Goal: Obtain resource: Download file/media

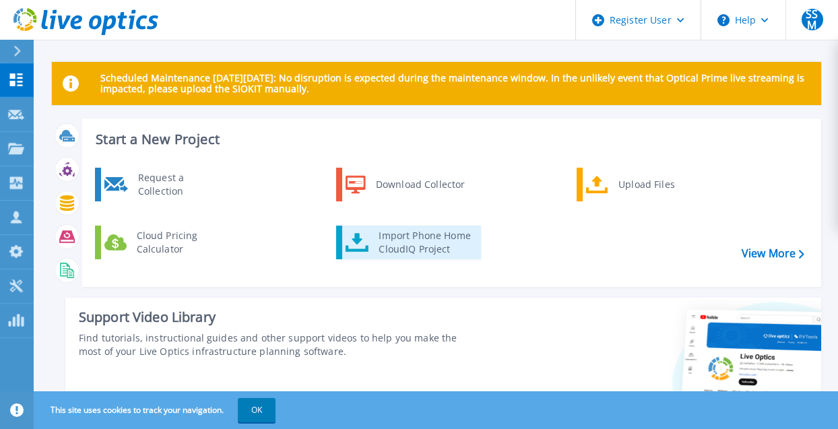
click at [431, 251] on div "Import Phone Home CloudIQ Project" at bounding box center [424, 242] width 105 height 27
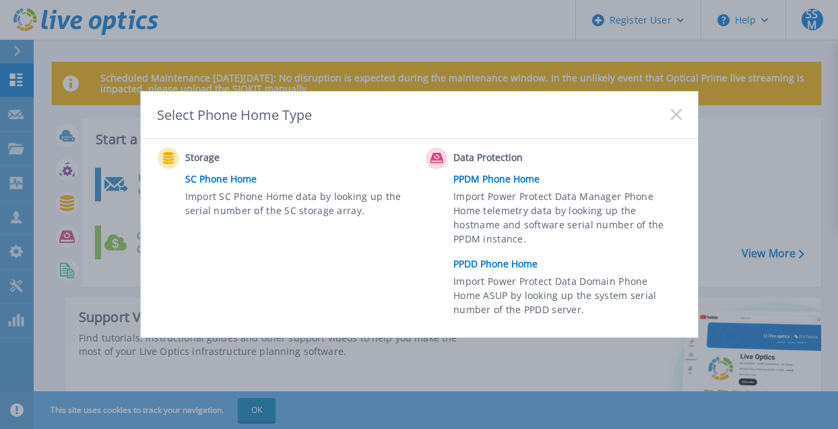
click at [508, 267] on link "PPDD Phone Home" at bounding box center [571, 264] width 235 height 20
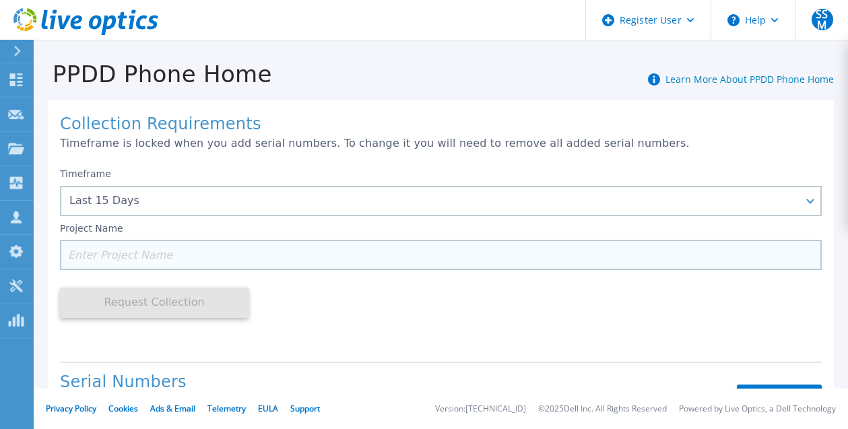
click at [141, 263] on input at bounding box center [441, 255] width 762 height 30
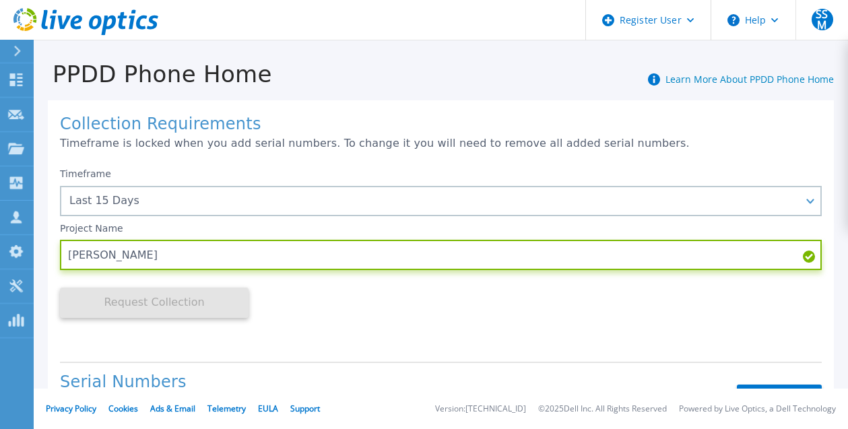
type input "[PERSON_NAME]"
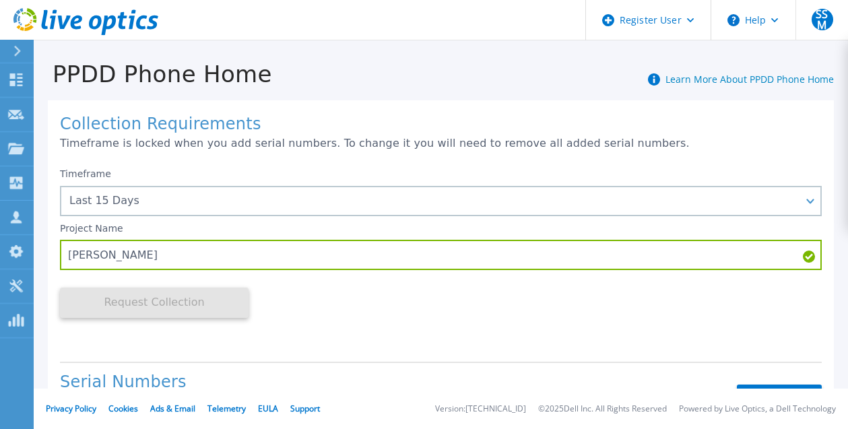
click at [302, 330] on div "Timeframe Last 15 Days Last 15 Days Last 2 Months Last 6 Months Last 1 Year Las…" at bounding box center [441, 256] width 762 height 190
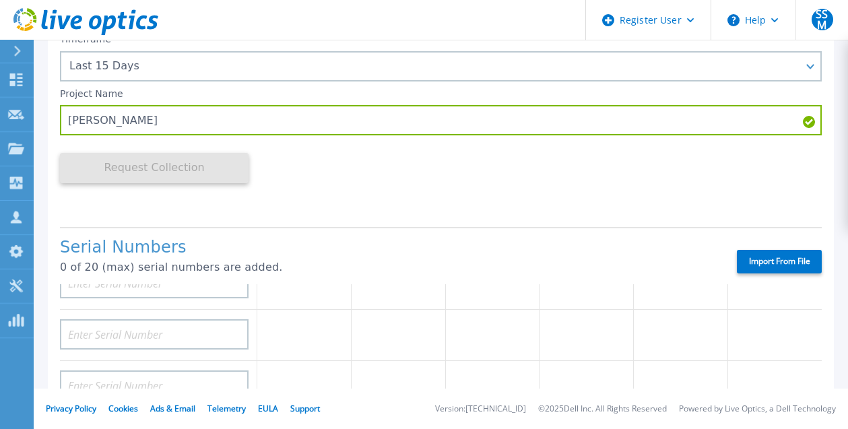
scroll to position [135, 0]
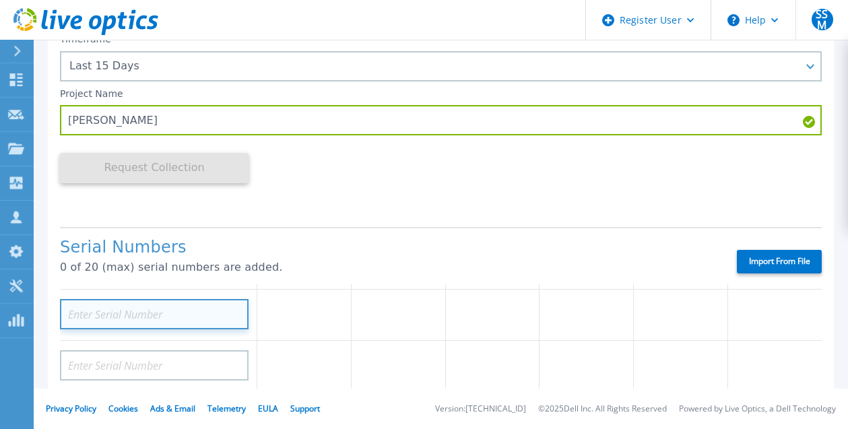
click at [144, 317] on input at bounding box center [154, 314] width 189 height 30
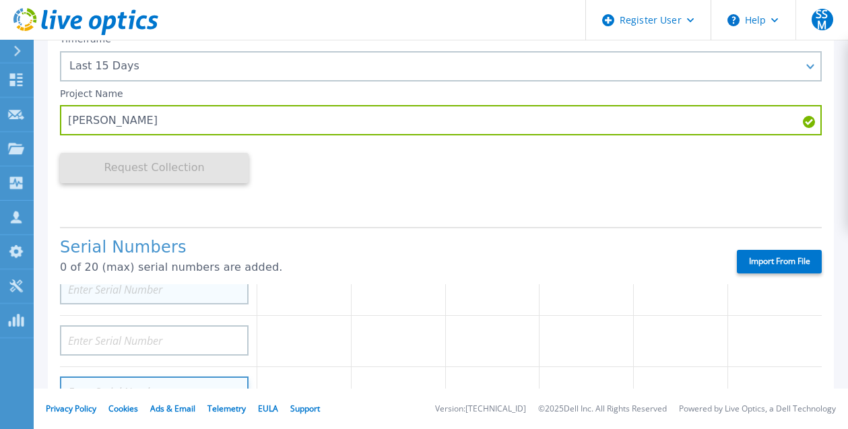
scroll to position [0, 0]
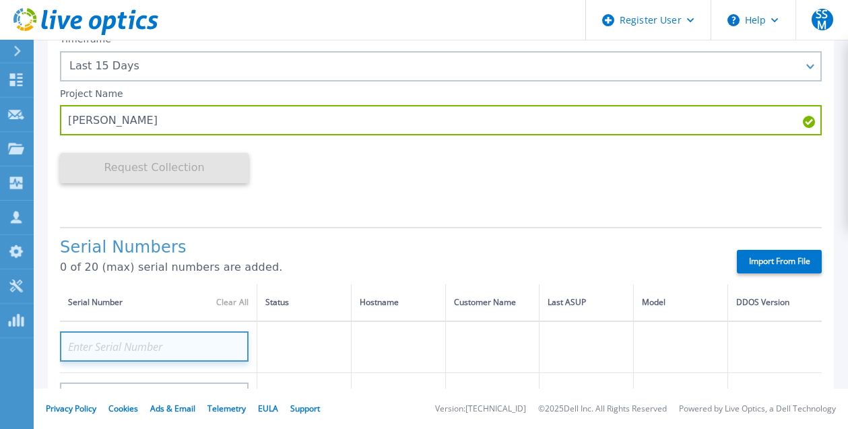
click at [148, 344] on input at bounding box center [154, 347] width 189 height 30
click at [89, 346] on input at bounding box center [154, 347] width 189 height 30
paste input "AUDVUMK6NPSFDT"
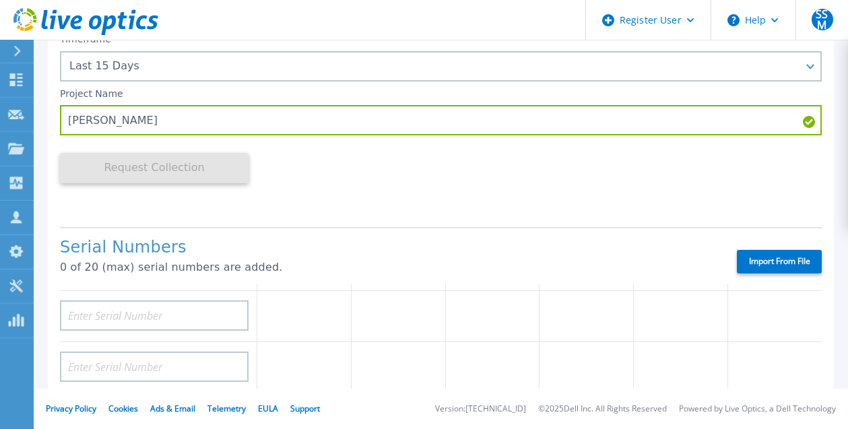
scroll to position [135, 0]
type input "AUDVUMK6NPSFDT"
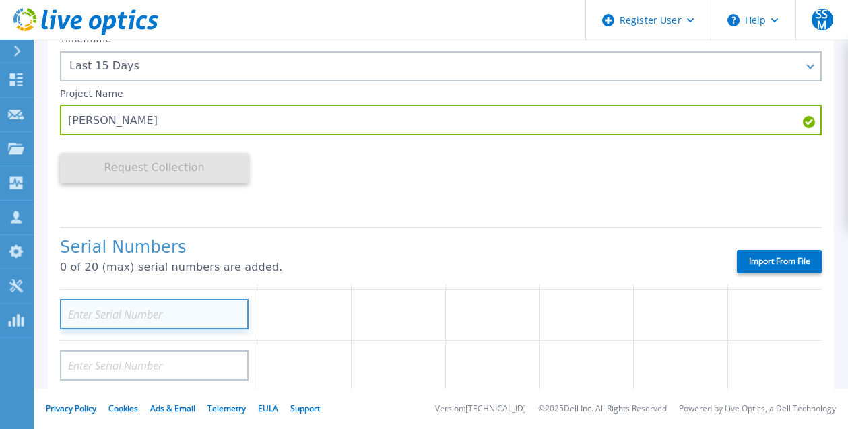
click at [201, 313] on input at bounding box center [154, 314] width 189 height 30
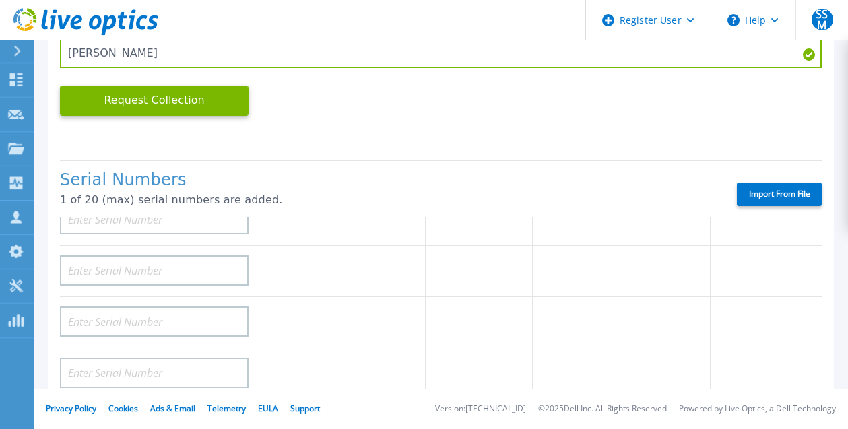
scroll to position [0, 0]
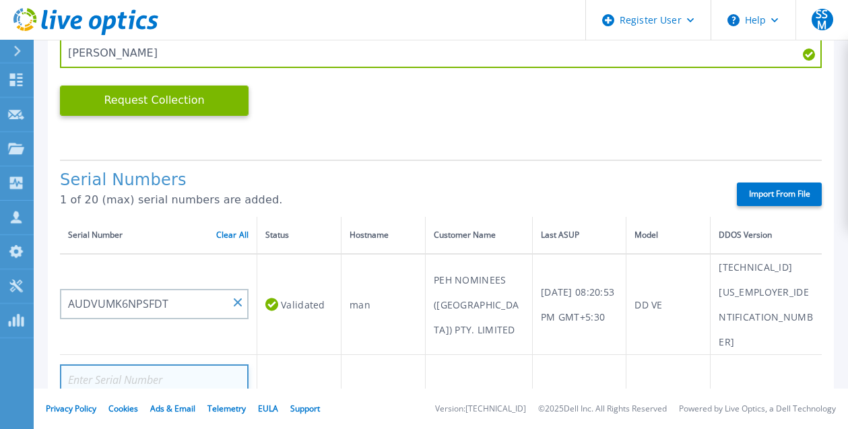
click at [144, 365] on input at bounding box center [154, 380] width 189 height 30
click at [103, 365] on input at bounding box center [154, 380] width 189 height 30
paste input "CKM00170100267"
type input "CKM00170100267"
click at [321, 365] on td at bounding box center [299, 380] width 84 height 51
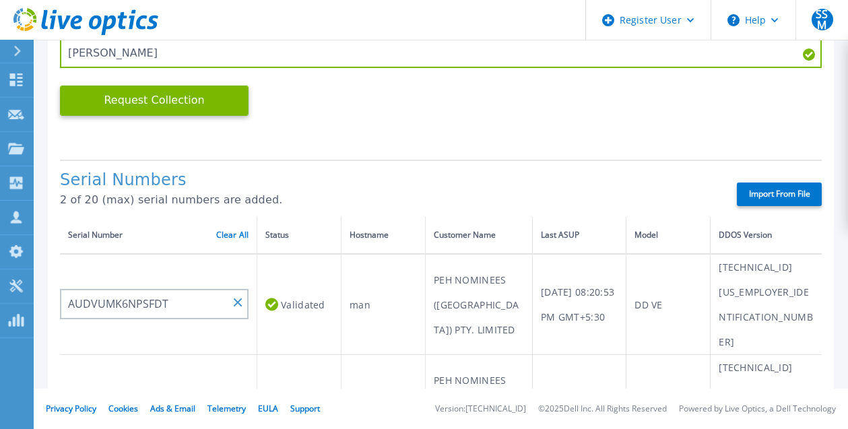
click at [755, 323] on td "[TECHNICAL_ID][US_EMPLOYER_IDENTIFICATION_NUMBER]" at bounding box center [766, 304] width 111 height 101
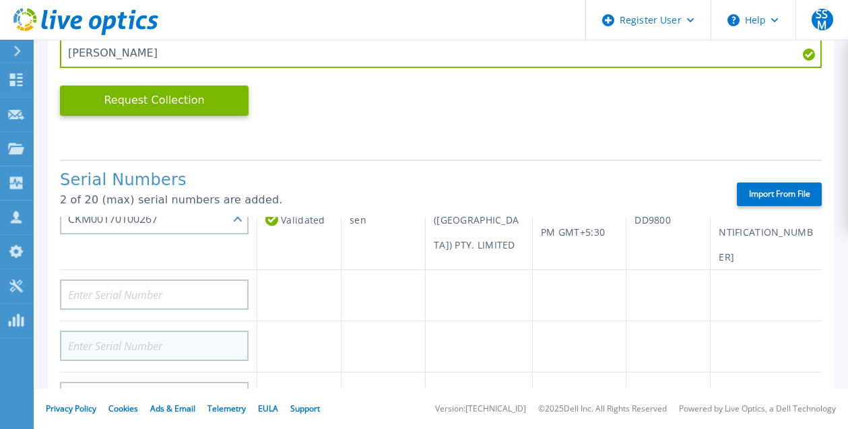
scroll to position [202, 0]
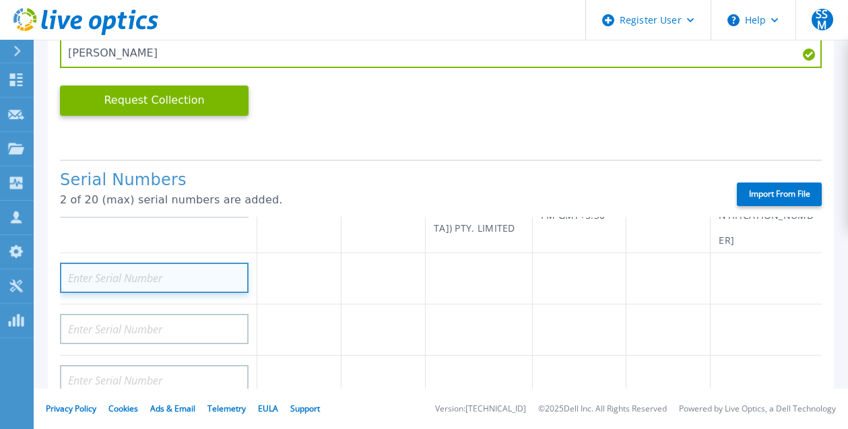
click at [175, 263] on input at bounding box center [154, 278] width 189 height 30
paste input "DE403210572284"
type input "DE403210572284"
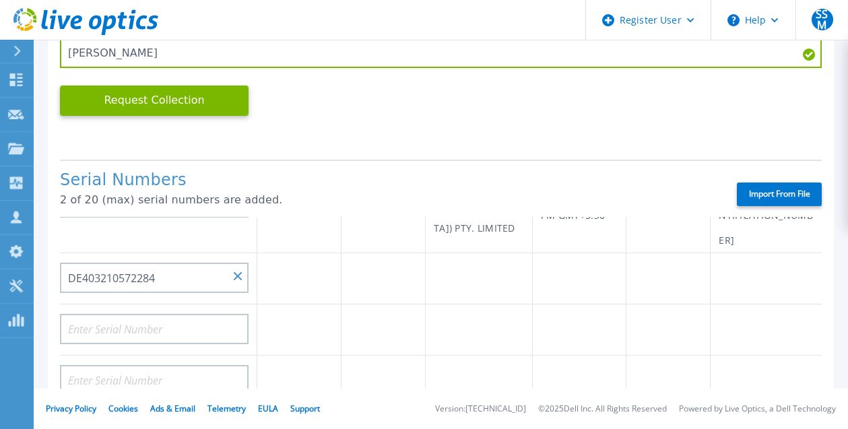
click at [507, 407] on td at bounding box center [479, 432] width 107 height 51
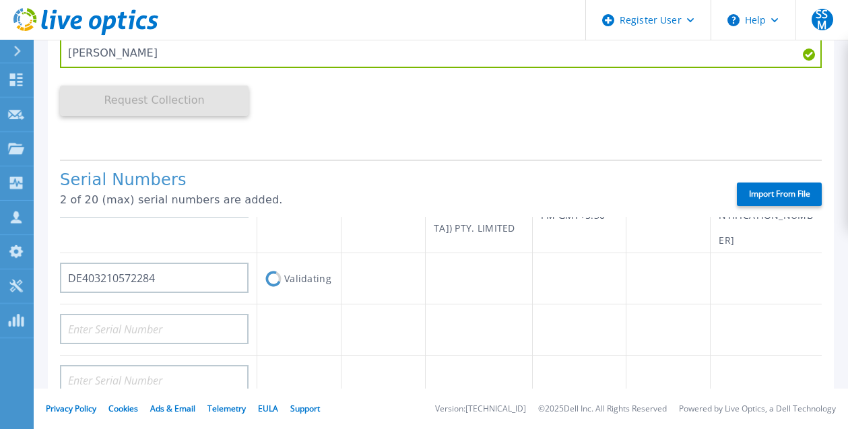
scroll to position [214, 0]
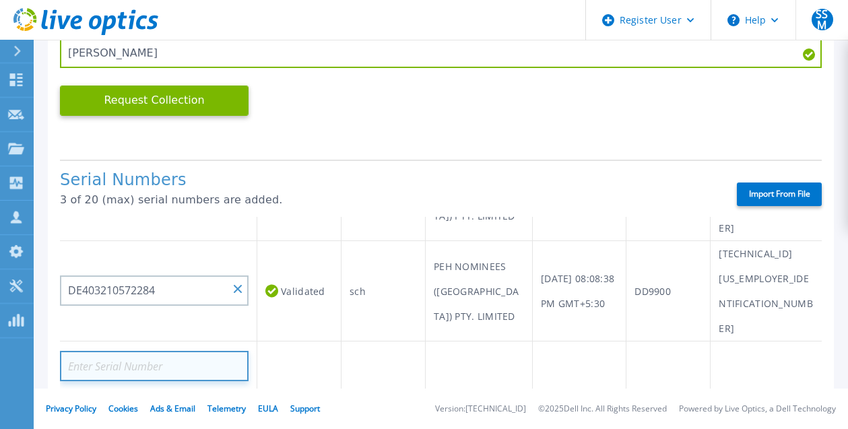
click at [75, 351] on input at bounding box center [154, 366] width 189 height 30
paste input "DE400241905948"
type input "DE400241905948"
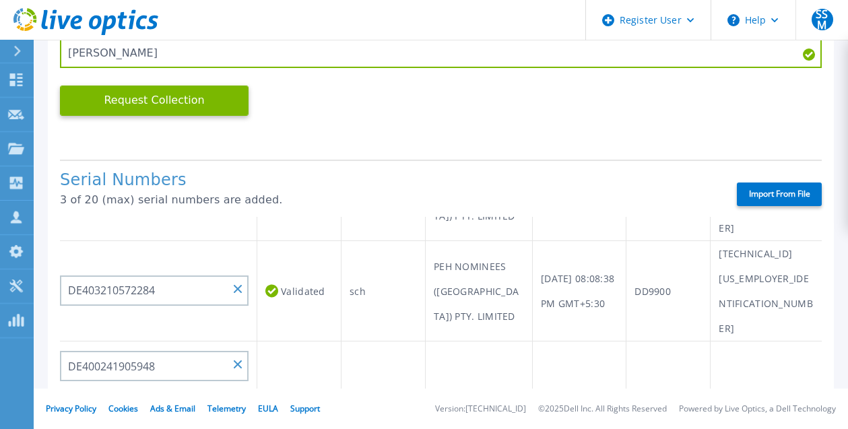
click at [336, 393] on td at bounding box center [299, 418] width 84 height 51
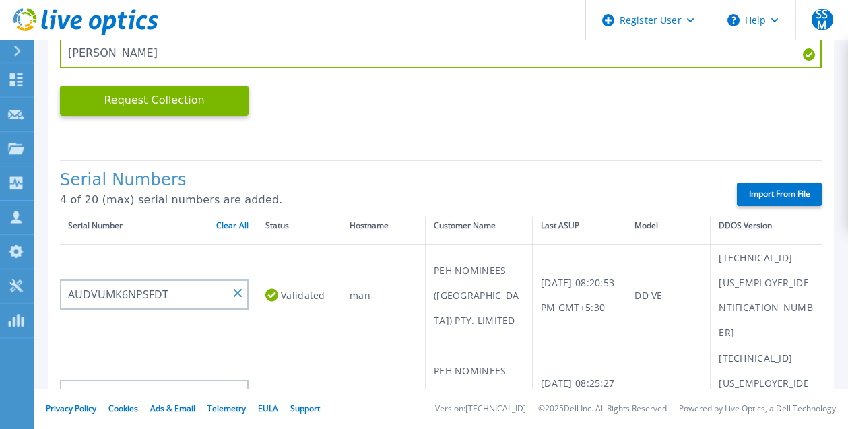
scroll to position [0, 0]
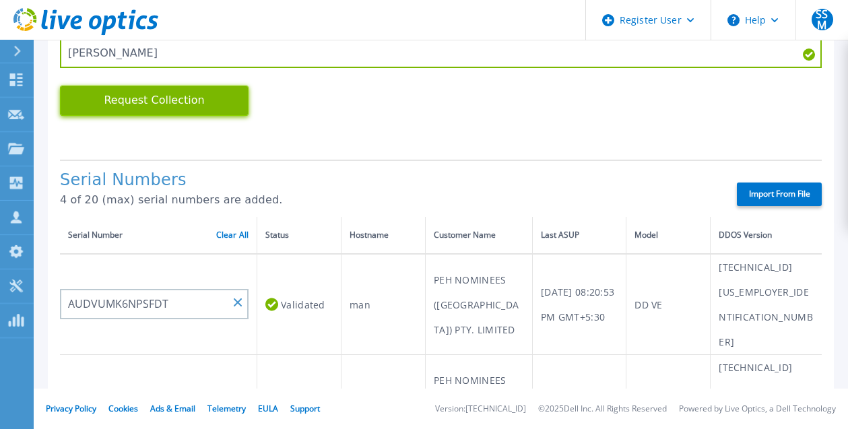
click at [124, 97] on button "Request Collection" at bounding box center [154, 101] width 189 height 30
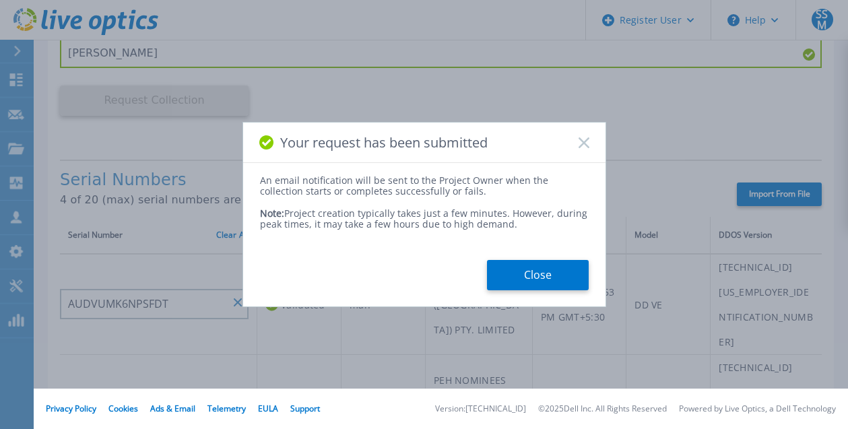
click at [534, 278] on button "Close" at bounding box center [538, 275] width 102 height 30
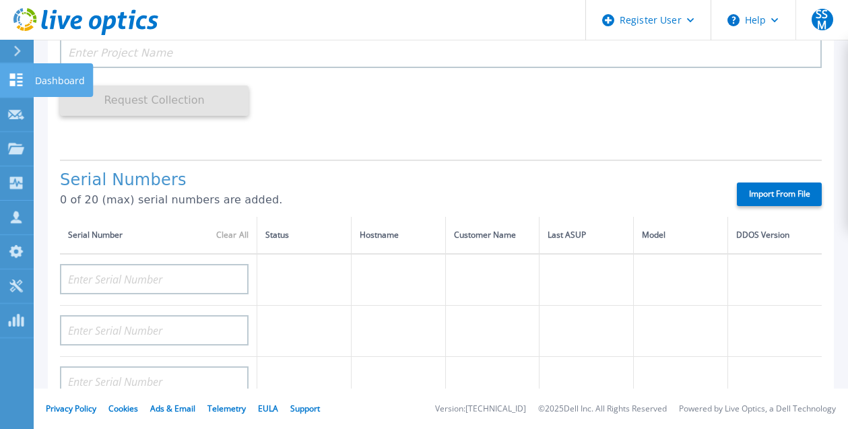
click at [50, 88] on p "Dashboard" at bounding box center [60, 80] width 50 height 35
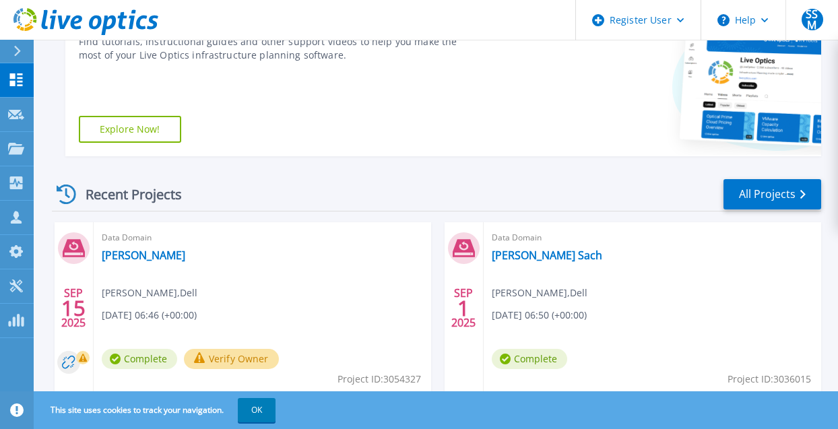
scroll to position [404, 0]
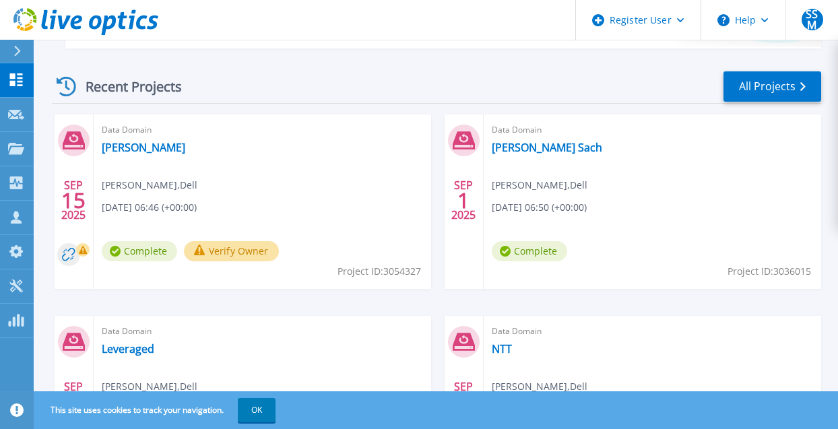
click at [242, 248] on button "Verify Owner" at bounding box center [231, 251] width 95 height 20
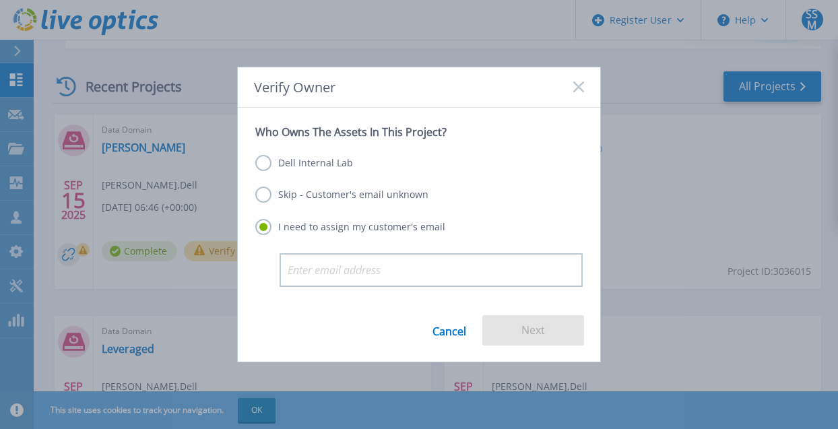
click at [279, 165] on label "Dell Internal Lab" at bounding box center [304, 163] width 98 height 16
click at [0, 0] on input "Dell Internal Lab" at bounding box center [0, 0] width 0 height 0
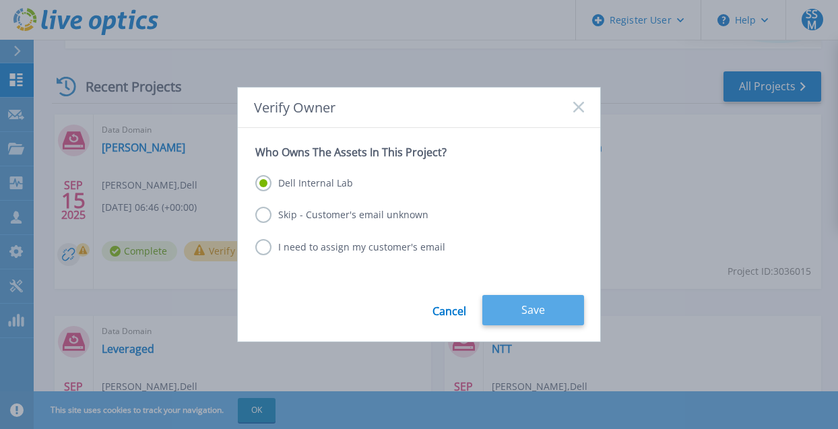
click at [543, 318] on button "Save" at bounding box center [533, 310] width 102 height 30
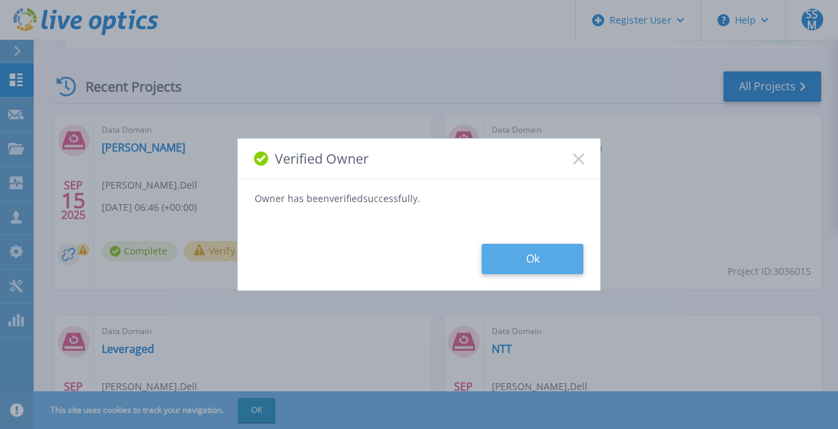
click at [514, 257] on button "Ok" at bounding box center [533, 259] width 102 height 30
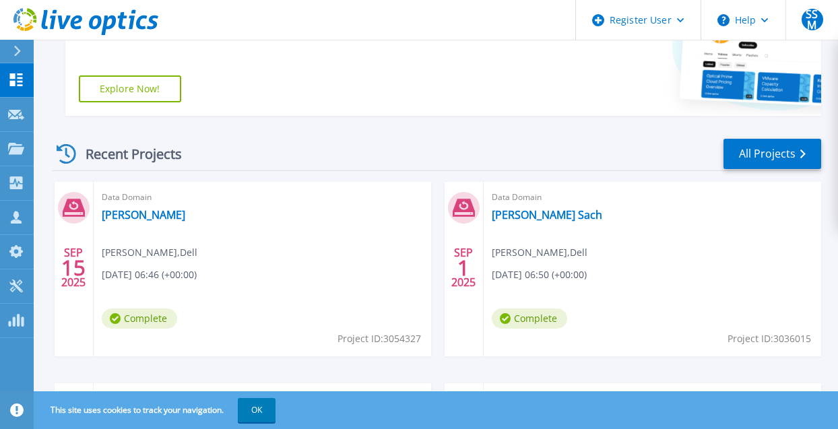
scroll to position [404, 0]
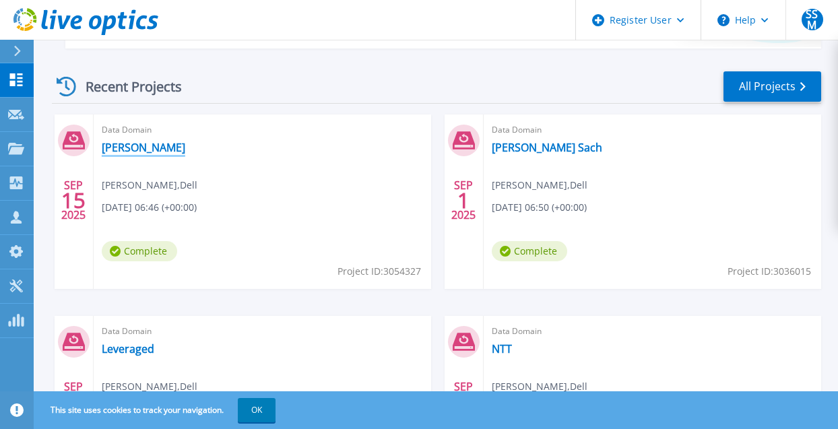
click at [113, 154] on link "[PERSON_NAME]" at bounding box center [144, 147] width 84 height 13
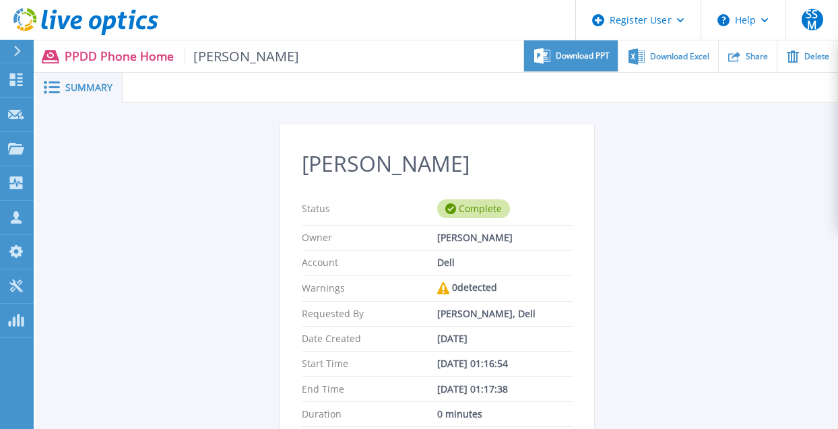
click at [588, 59] on span "Download PPT" at bounding box center [583, 56] width 54 height 8
click at [594, 164] on div "[PERSON_NAME] Status Complete Owner [PERSON_NAME] Account Dell Warnings 0 detec…" at bounding box center [437, 430] width 314 height 611
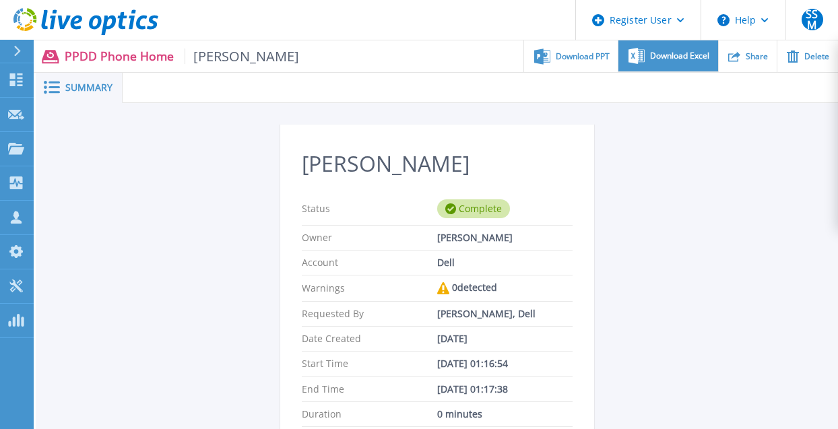
click at [650, 66] on div "Download Excel" at bounding box center [668, 56] width 99 height 32
click at [594, 210] on div "[PERSON_NAME] Status Complete Owner [PERSON_NAME] Account Dell Warnings 0 detec…" at bounding box center [437, 430] width 314 height 611
